Goal: Entertainment & Leisure: Consume media (video, audio)

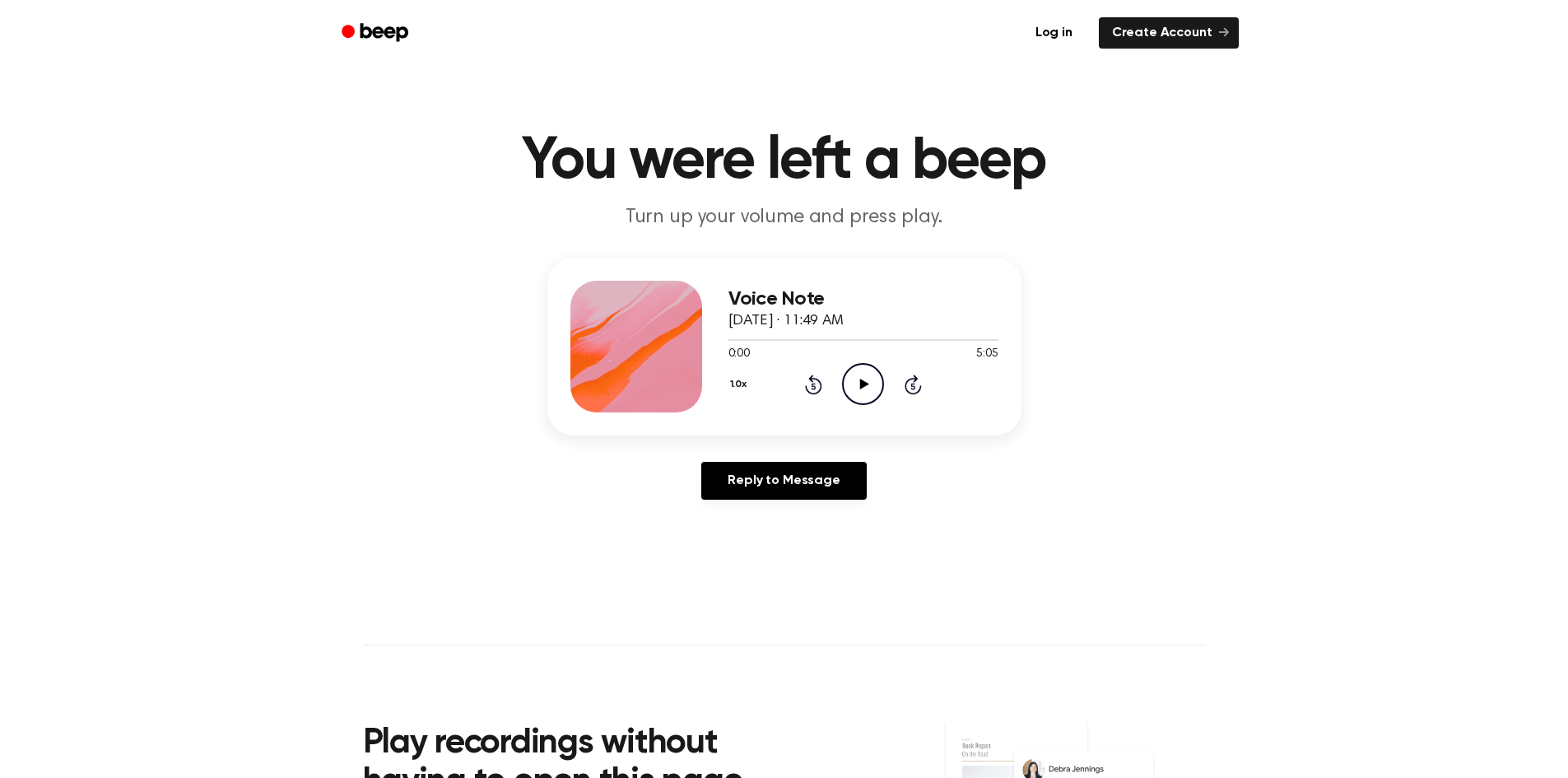
click at [865, 391] on icon "Play Audio" at bounding box center [863, 384] width 42 height 42
click at [731, 340] on div at bounding box center [863, 338] width 270 height 13
click at [855, 383] on icon "Play Audio" at bounding box center [863, 384] width 42 height 42
click at [865, 388] on icon "Play Audio" at bounding box center [863, 384] width 42 height 42
